Goal: Task Accomplishment & Management: Complete application form

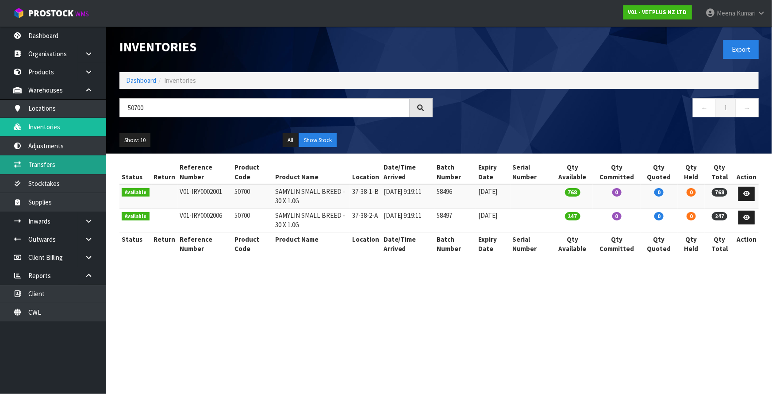
click at [71, 159] on link "Transfers" at bounding box center [53, 164] width 106 height 18
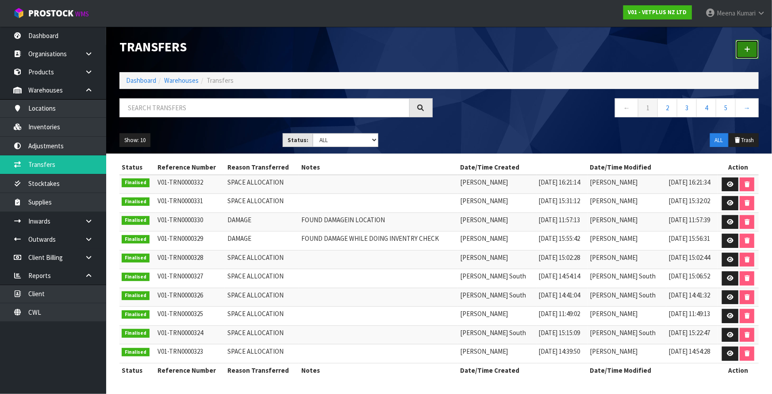
click at [751, 48] on icon at bounding box center [747, 49] width 6 height 7
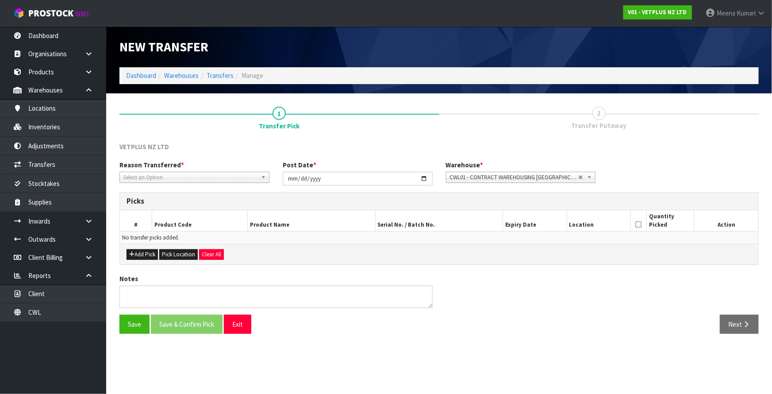
click at [163, 179] on span "Select an Option" at bounding box center [190, 177] width 134 height 11
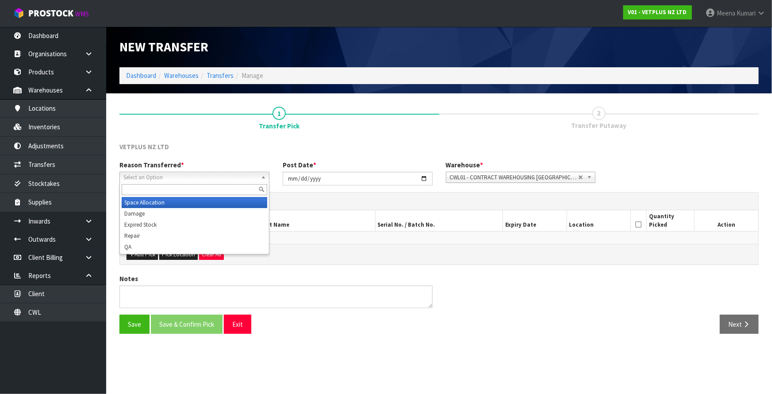
click at [158, 205] on li "Space Allocation" at bounding box center [195, 202] width 146 height 11
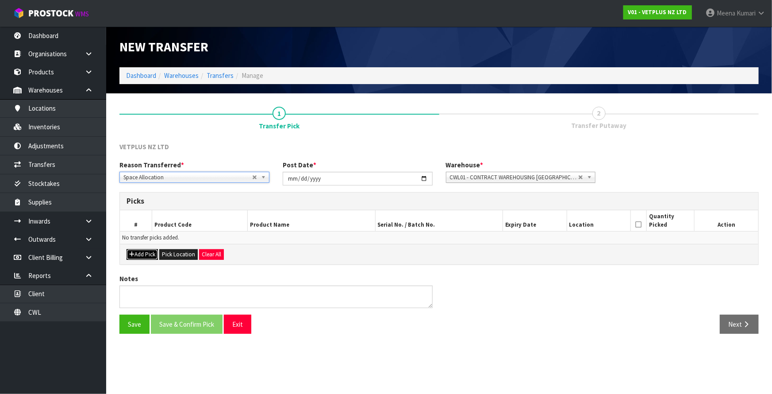
click at [151, 252] on button "Add Pick" at bounding box center [142, 254] width 31 height 11
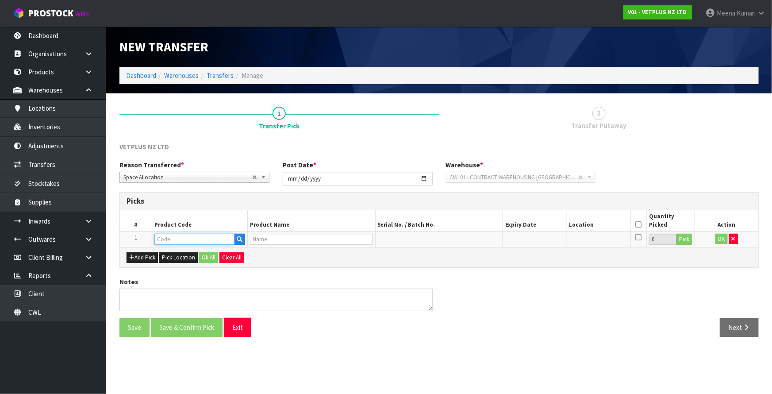
click at [167, 241] on input "text" at bounding box center [194, 239] width 80 height 11
type input "50700"
type input "SAMYLIN SMALL BREED - 30 X 1.0G"
type input "50700"
click at [682, 239] on button "Pick" at bounding box center [684, 240] width 15 height 12
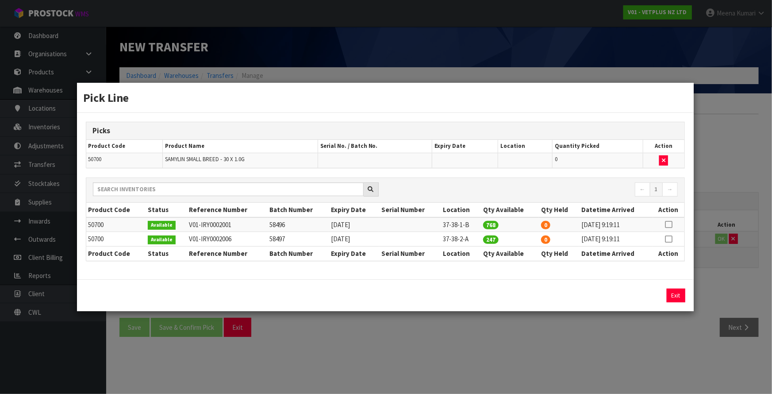
click at [670, 224] on icon at bounding box center [668, 224] width 7 height 0
drag, startPoint x: 594, startPoint y: 292, endPoint x: 513, endPoint y: 299, distance: 81.3
click at [513, 299] on div "768 Assign Pick Exit" at bounding box center [385, 296] width 612 height 14
type input "240"
click at [642, 290] on button "Assign Pick" at bounding box center [646, 296] width 36 height 14
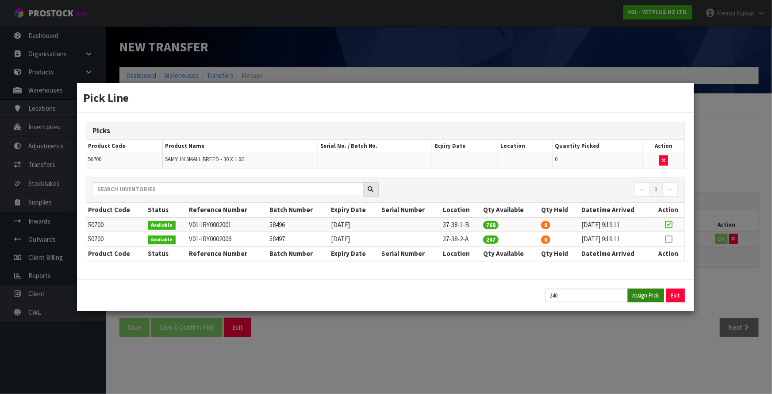
type input "240"
click at [609, 330] on div "Pick Line Picks Product Code Product Name Serial No. / Batch No. Expiry Date Lo…" at bounding box center [386, 197] width 772 height 394
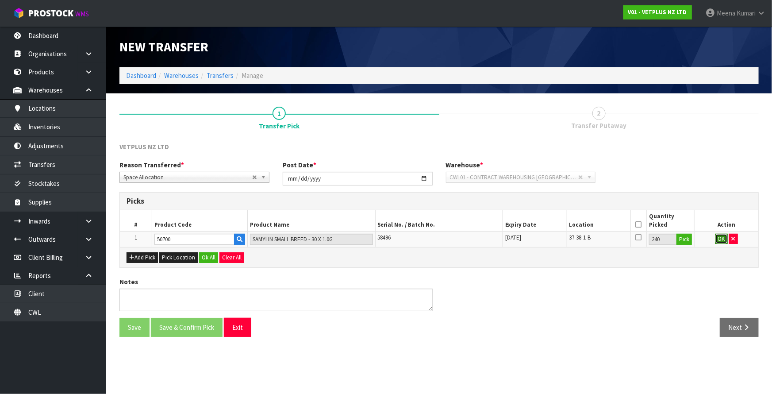
click at [716, 234] on button "OK" at bounding box center [722, 239] width 12 height 11
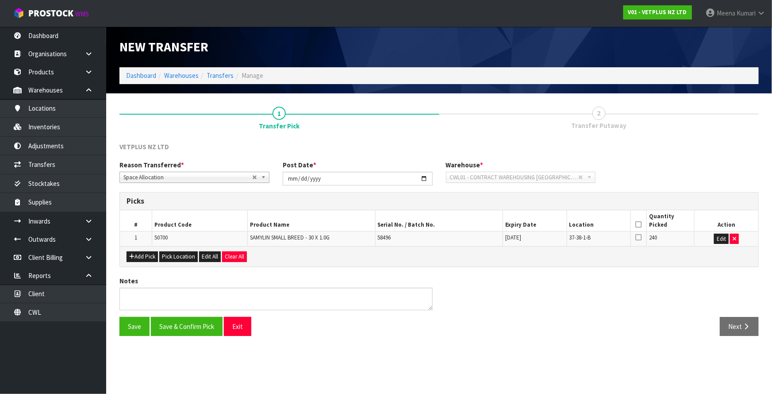
click at [637, 224] on icon at bounding box center [638, 224] width 6 height 0
click at [181, 341] on div "Save Save & Confirm Pick Exit Next" at bounding box center [439, 330] width 653 height 26
click at [185, 327] on button "Save & Confirm Pick" at bounding box center [187, 326] width 72 height 19
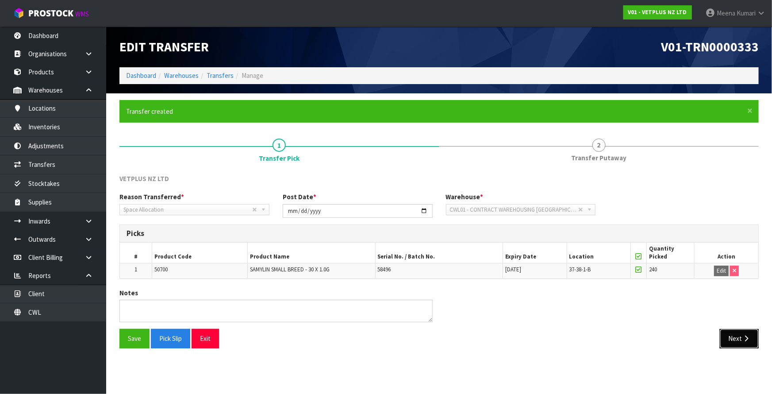
click at [745, 343] on button "Next" at bounding box center [739, 338] width 39 height 19
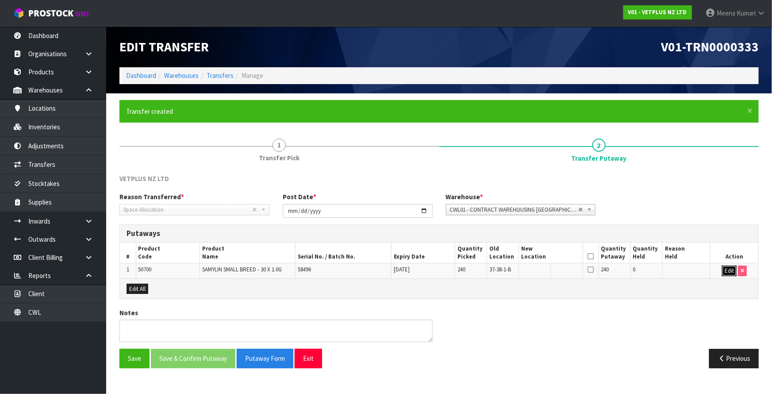
click at [729, 273] on button "Edit" at bounding box center [729, 271] width 15 height 11
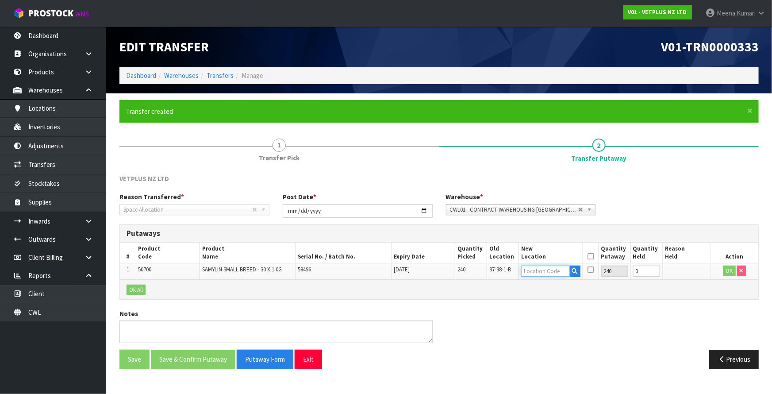
click at [544, 269] on input "text" at bounding box center [545, 271] width 48 height 11
type input "37-30-1-A"
click at [729, 271] on button "OK" at bounding box center [730, 271] width 12 height 11
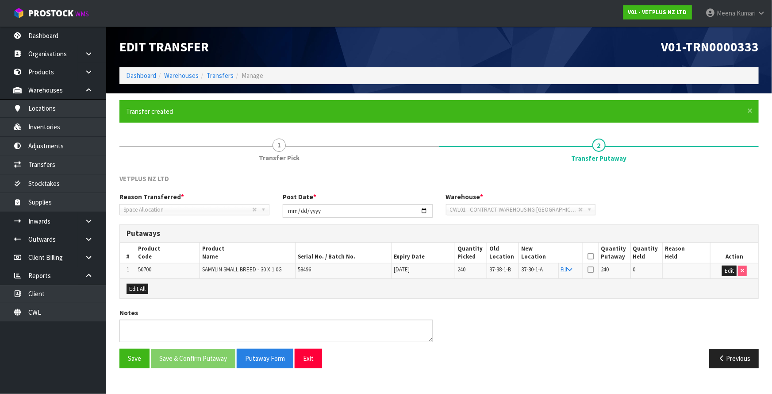
click at [589, 257] on icon at bounding box center [591, 256] width 6 height 0
click at [204, 355] on button "Save & Confirm Putaway" at bounding box center [193, 358] width 85 height 19
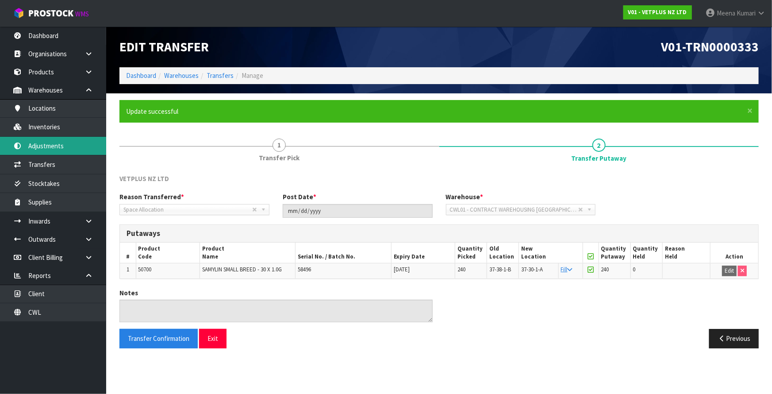
click at [63, 146] on link "Adjustments" at bounding box center [53, 146] width 106 height 18
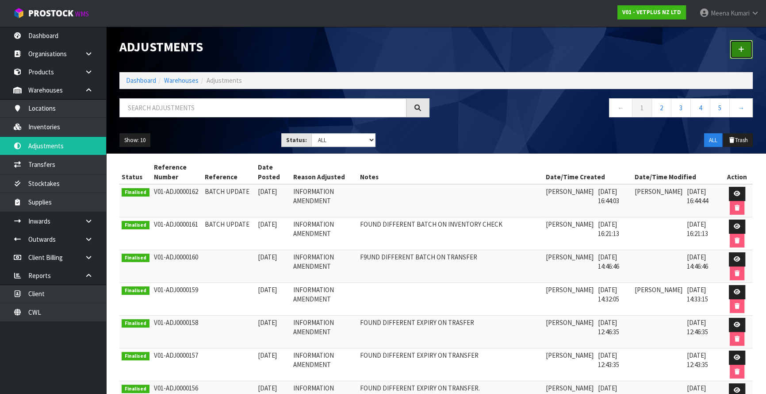
click at [739, 51] on icon at bounding box center [742, 49] width 6 height 7
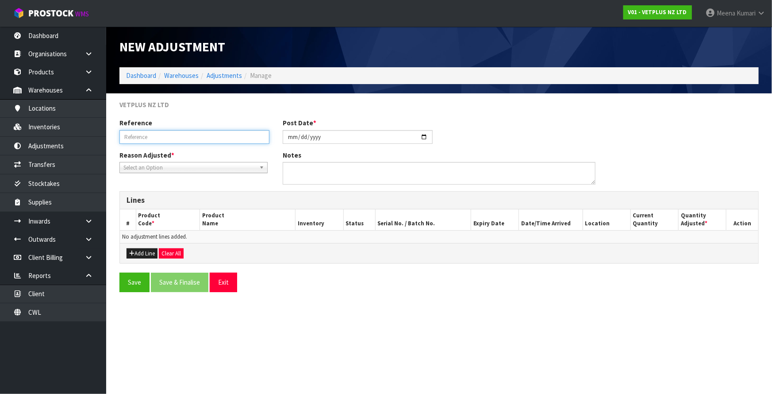
click at [178, 138] on input "text" at bounding box center [194, 137] width 150 height 14
type input "UPDATE BATCH"
click at [173, 167] on span "Select an Option" at bounding box center [189, 167] width 132 height 11
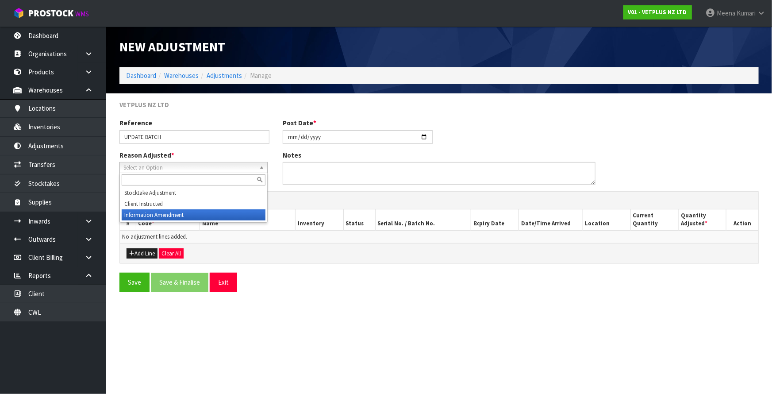
click at [160, 216] on li "Information Amendment" at bounding box center [194, 214] width 144 height 11
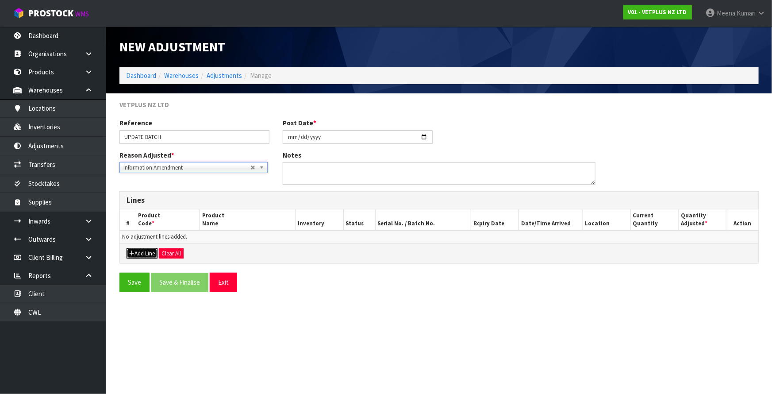
click at [138, 252] on button "Add Line" at bounding box center [142, 253] width 31 height 11
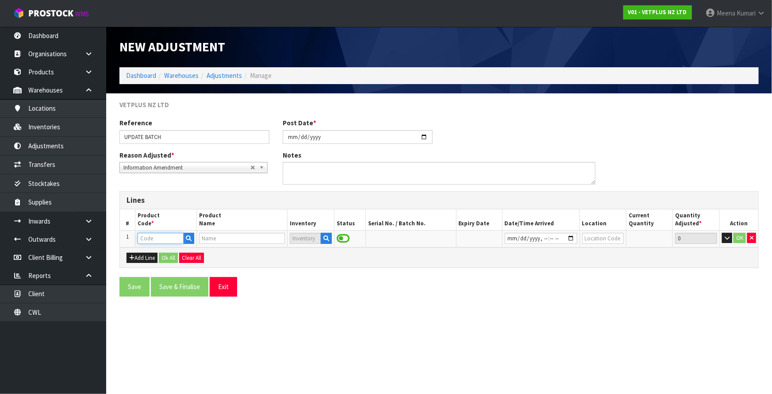
click at [158, 237] on input "text" at bounding box center [161, 238] width 46 height 11
type input "50700"
type input "SAMYLIN SMALL BREED - 30 X 1.0G"
type input "50700"
click at [321, 243] on button "button" at bounding box center [321, 239] width 11 height 12
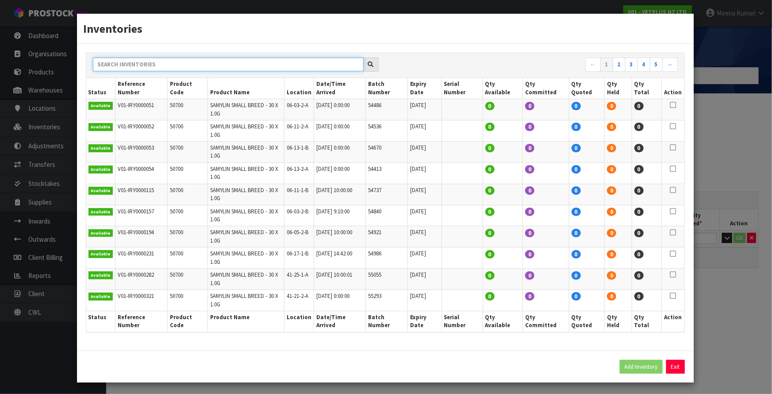
click at [327, 71] on input "text" at bounding box center [228, 65] width 271 height 14
type input "50700"
drag, startPoint x: 113, startPoint y: 107, endPoint x: 62, endPoint y: 106, distance: 51.8
click at [62, 106] on div "Inventories 50700 ← 1 2 3 4 5 → Status Reference Number Product Code Product Na…" at bounding box center [386, 197] width 772 height 394
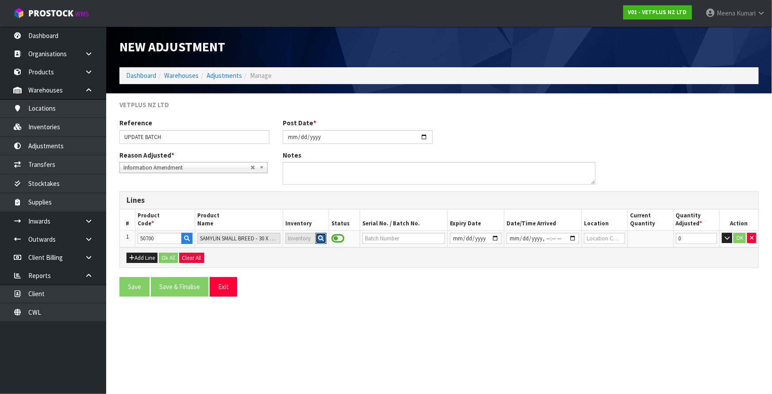
click at [321, 236] on icon "button" at bounding box center [321, 238] width 6 height 6
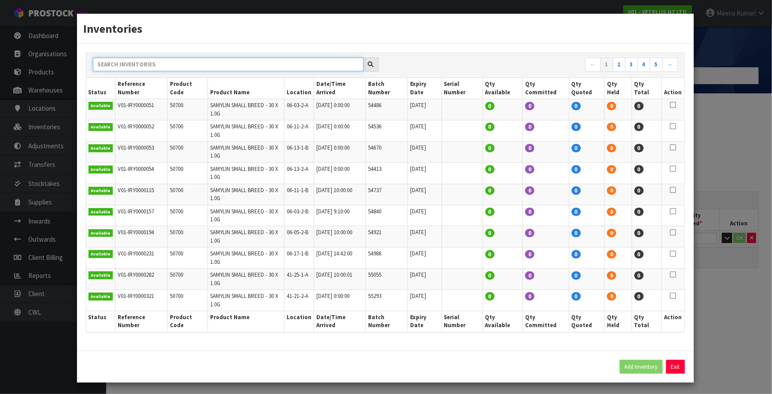
click at [335, 71] on input "text" at bounding box center [228, 65] width 271 height 14
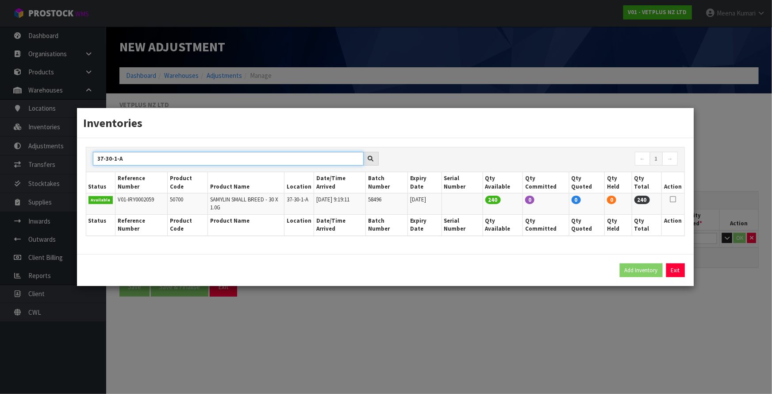
type input "37-30-1-A"
click at [672, 200] on icon at bounding box center [673, 199] width 6 height 0
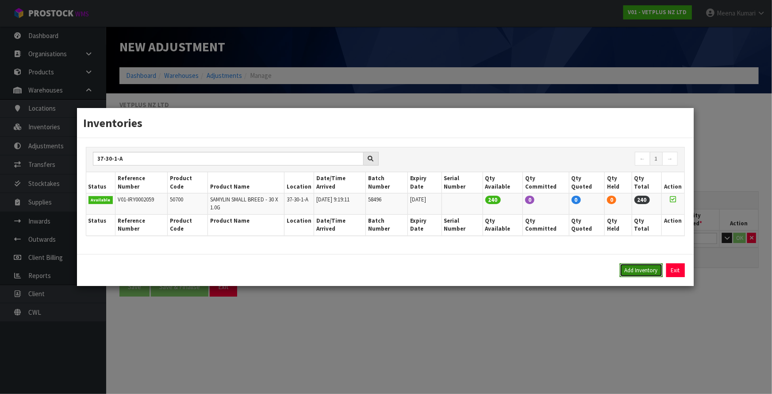
click at [644, 263] on button "Add Inventory" at bounding box center [641, 270] width 43 height 14
type input "V01-IRY0002059"
type input "[DATE]T09:19:11"
type input "37-30-1-A"
type input "58496"
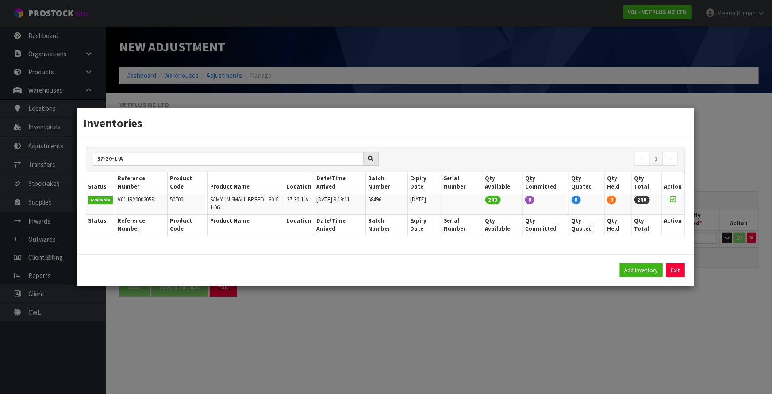
type input "[DATE]"
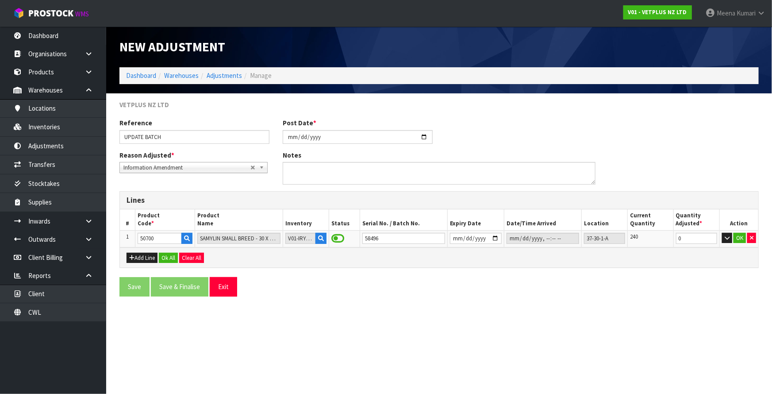
click at [651, 335] on section "New Adjustment Dashboard Warehouses Adjustments Manage VETPLUS NZ LTD Reference…" at bounding box center [386, 197] width 772 height 394
click at [387, 238] on input "58496" at bounding box center [403, 238] width 83 height 11
type input "58461"
click at [742, 240] on button "OK" at bounding box center [740, 238] width 12 height 11
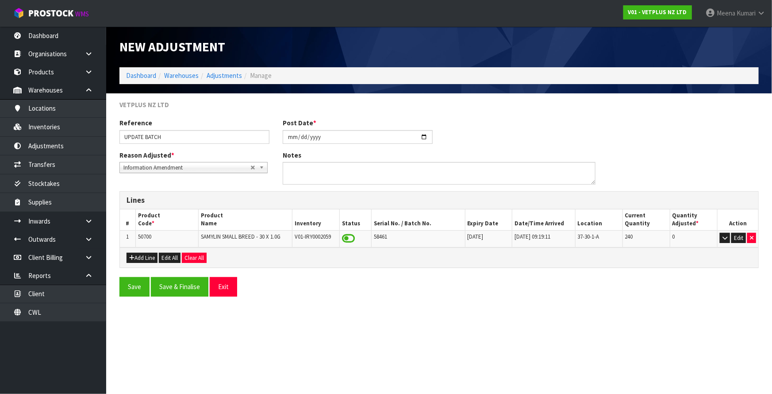
click at [399, 244] on td "58461" at bounding box center [418, 238] width 94 height 17
click at [188, 281] on button "Save & Finalise" at bounding box center [180, 286] width 58 height 19
